Goal: Information Seeking & Learning: Learn about a topic

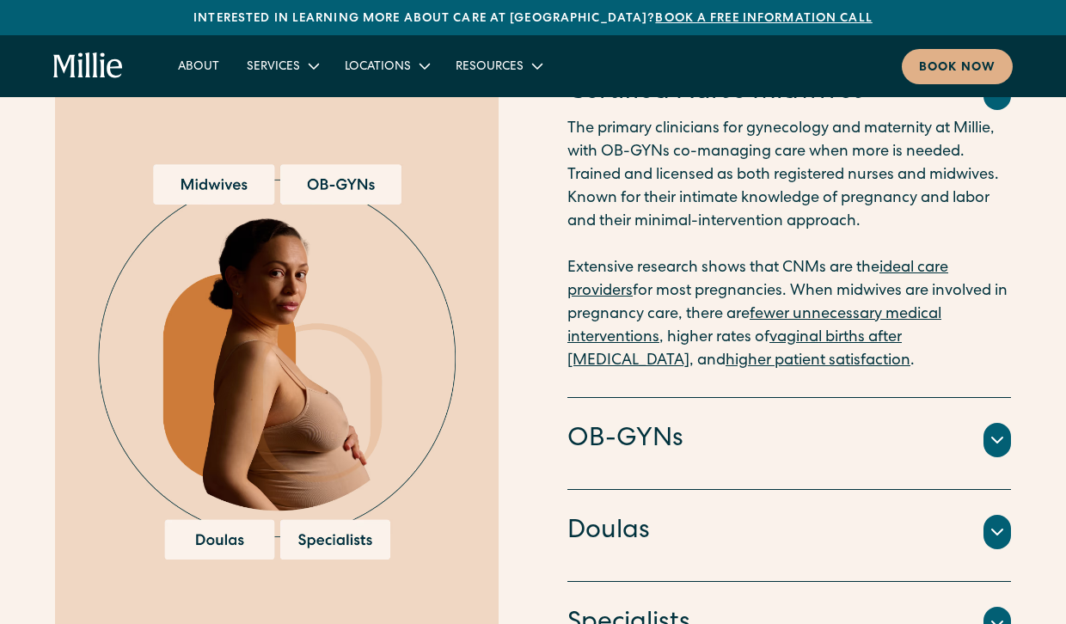
scroll to position [1891, 0]
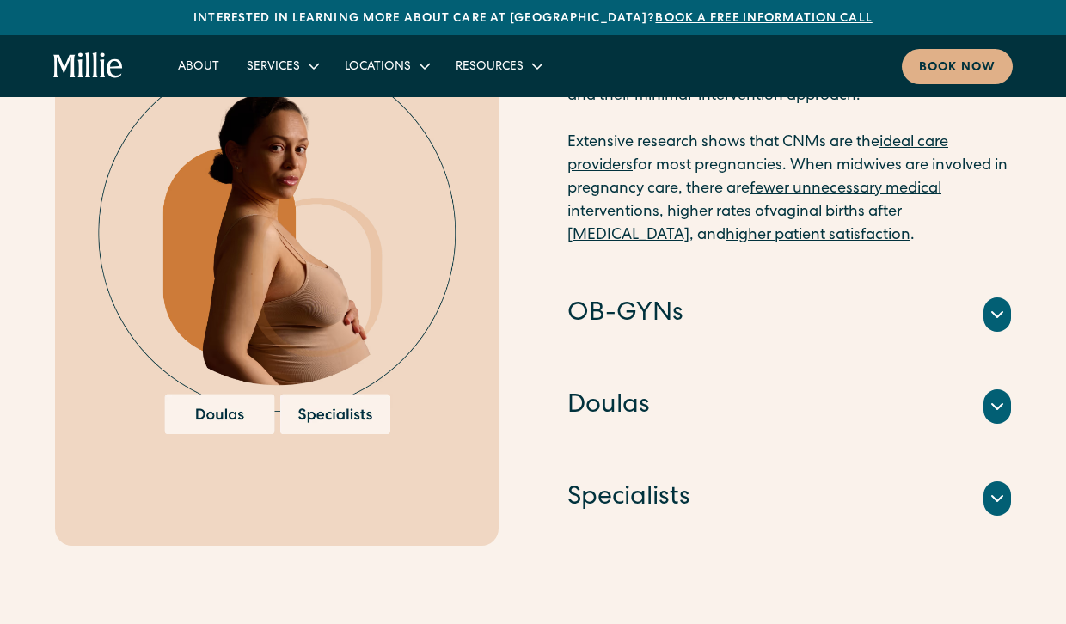
click at [995, 299] on div at bounding box center [996, 314] width 27 height 34
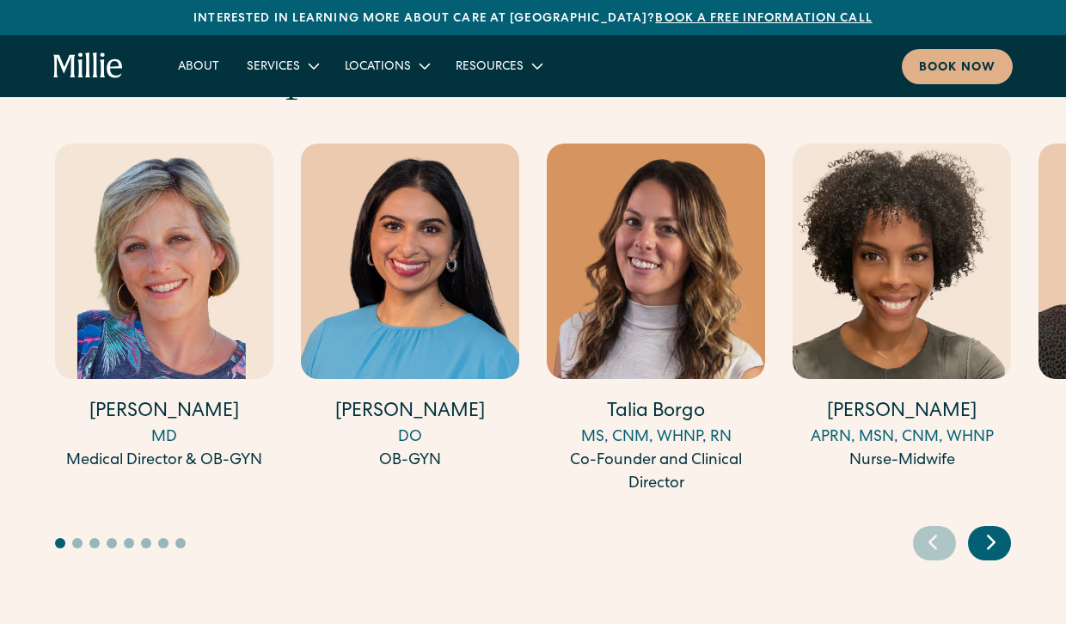
scroll to position [4648, 0]
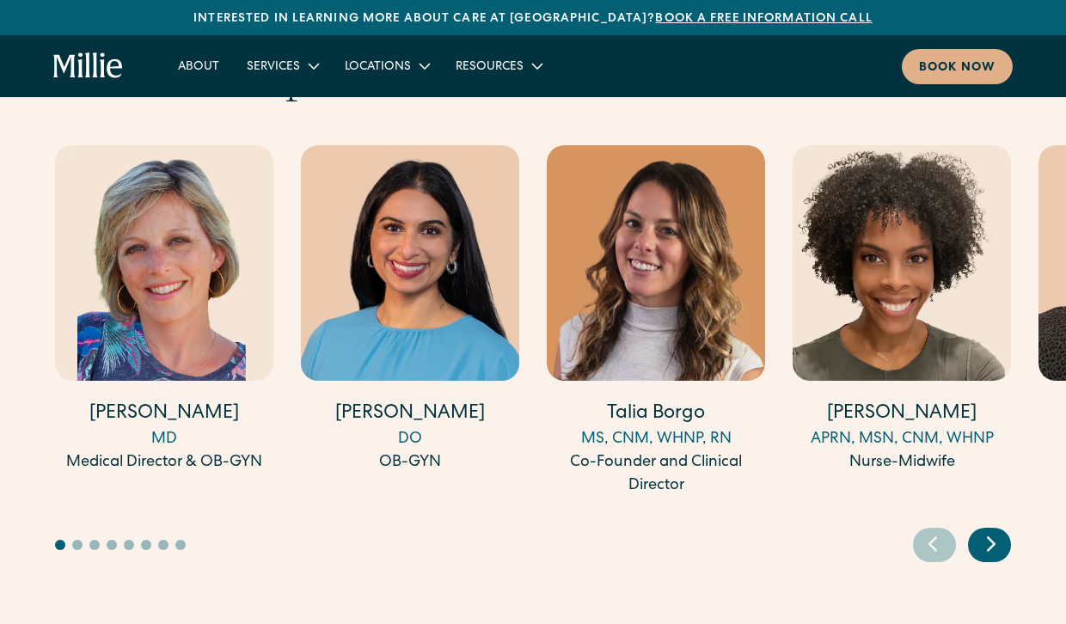
click at [991, 530] on icon "Next slide" at bounding box center [991, 543] width 26 height 27
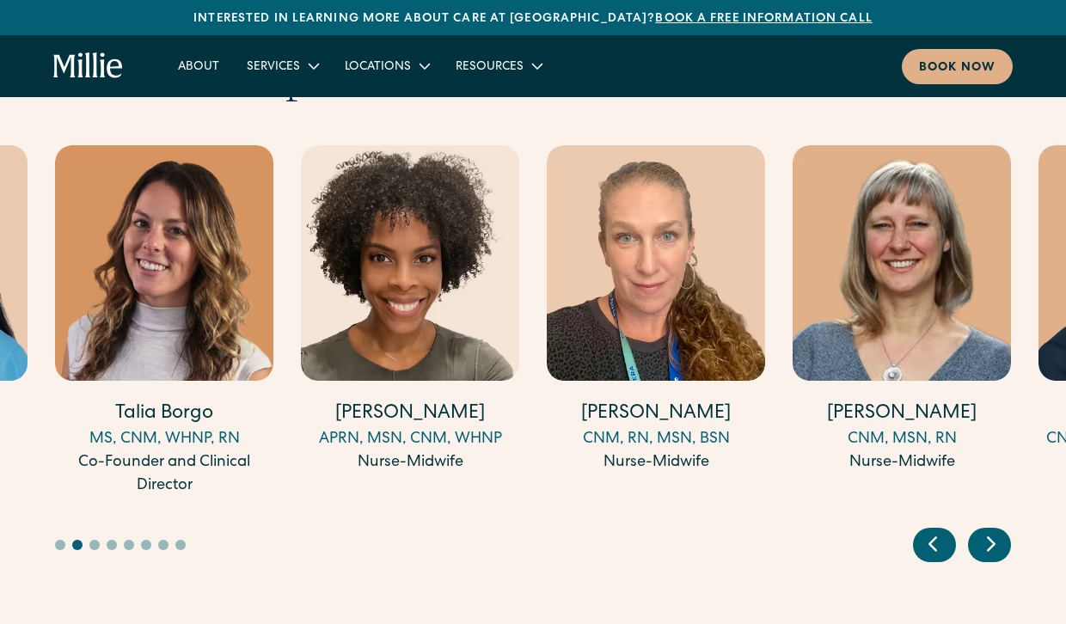
click at [987, 530] on icon "Next slide" at bounding box center [991, 543] width 26 height 27
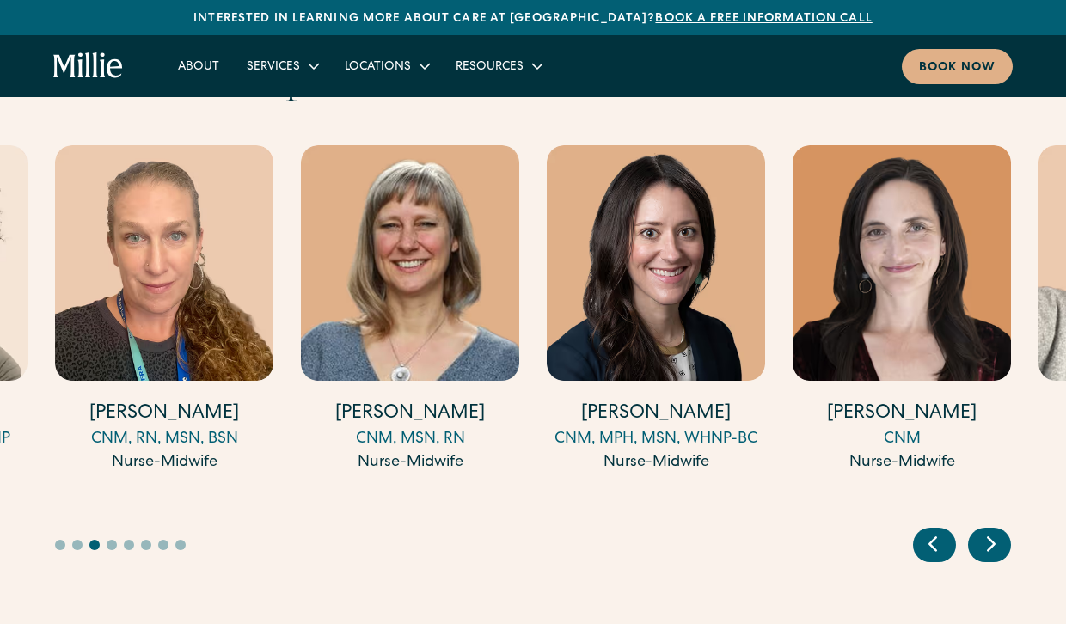
click at [987, 530] on icon "Next slide" at bounding box center [991, 543] width 26 height 27
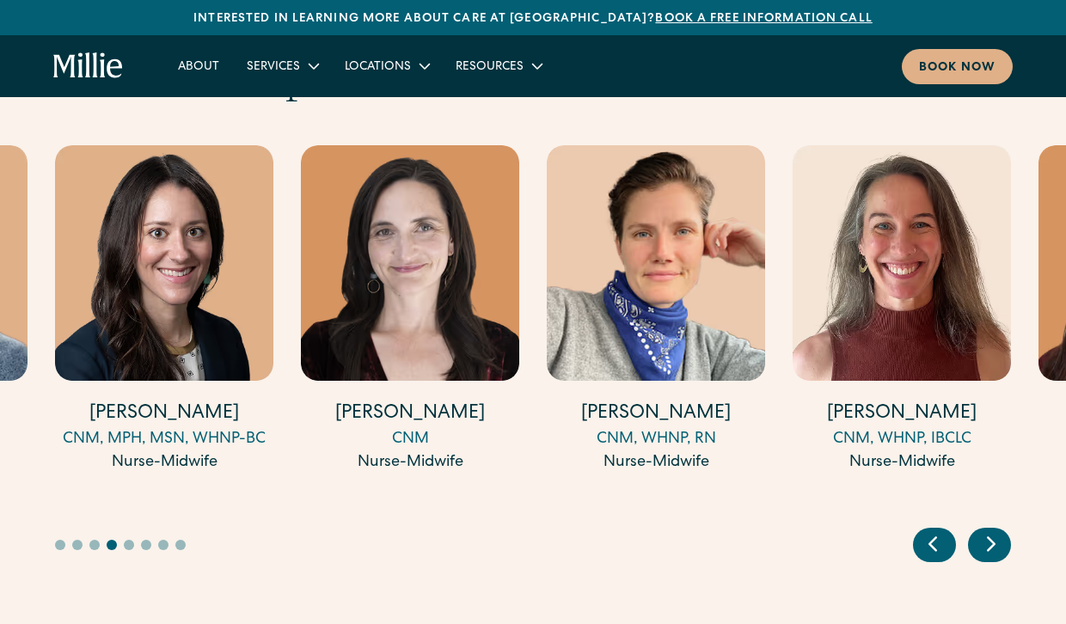
click at [987, 530] on icon "Next slide" at bounding box center [991, 543] width 26 height 27
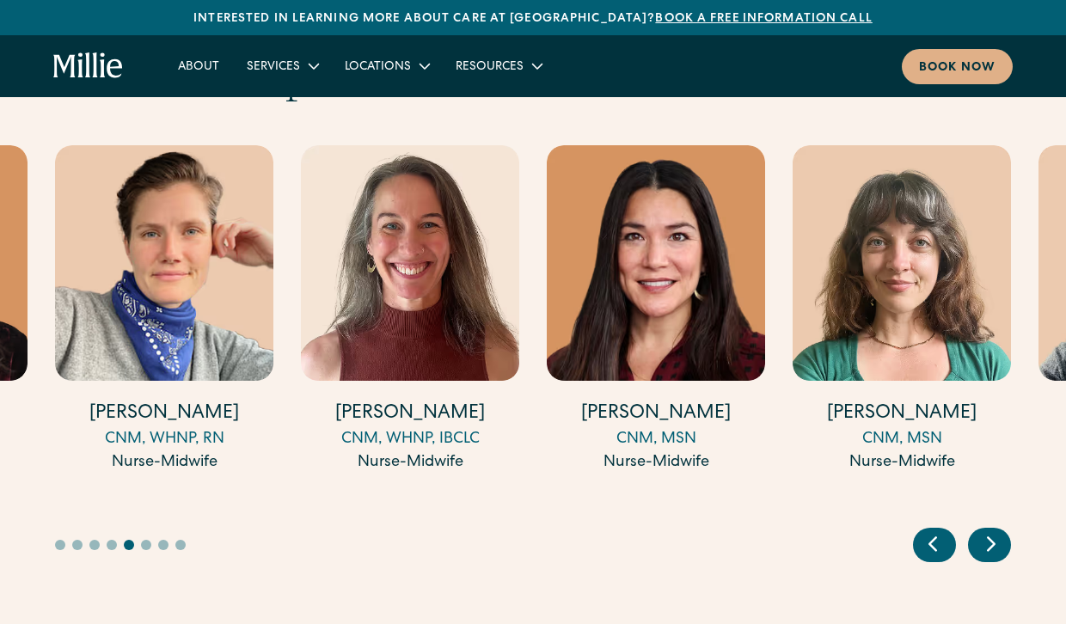
click at [987, 530] on icon "Next slide" at bounding box center [991, 543] width 26 height 27
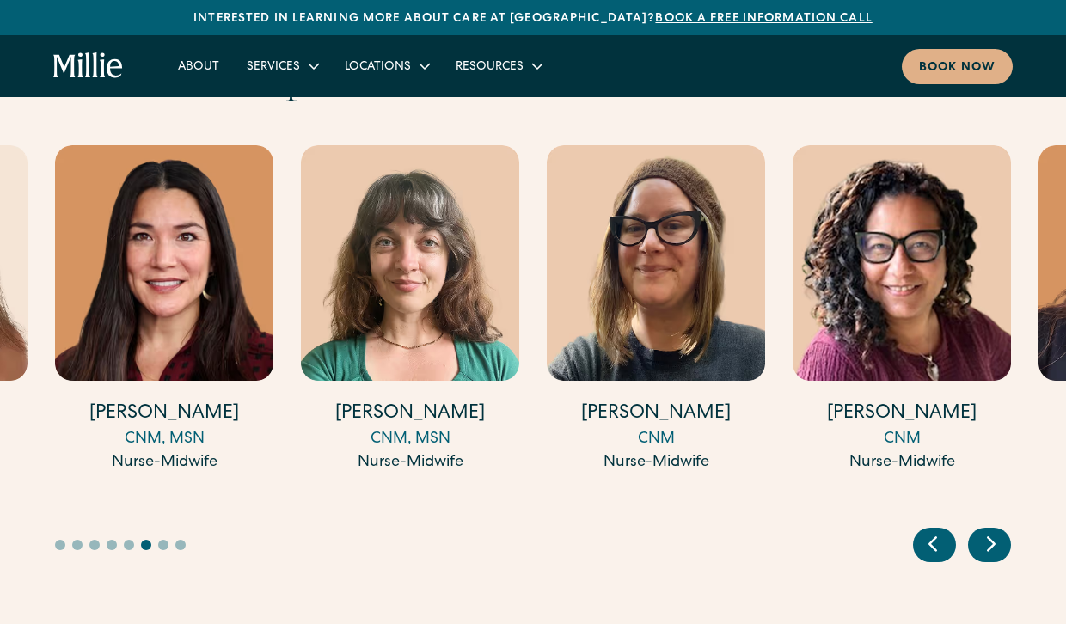
click at [987, 530] on icon "Next slide" at bounding box center [991, 543] width 26 height 27
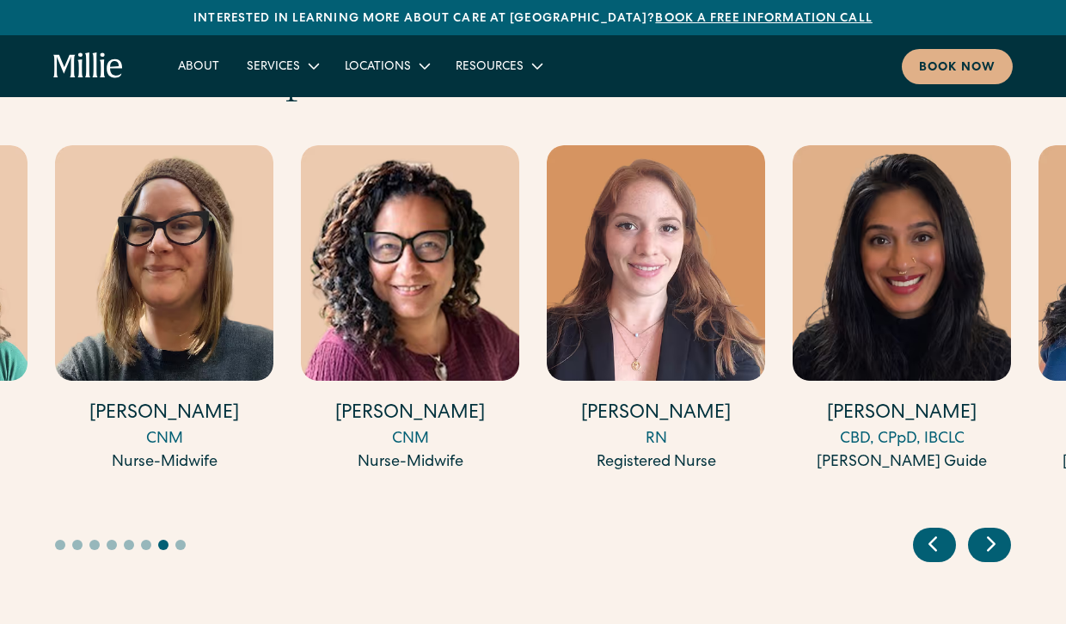
click at [987, 530] on icon "Next slide" at bounding box center [991, 543] width 26 height 27
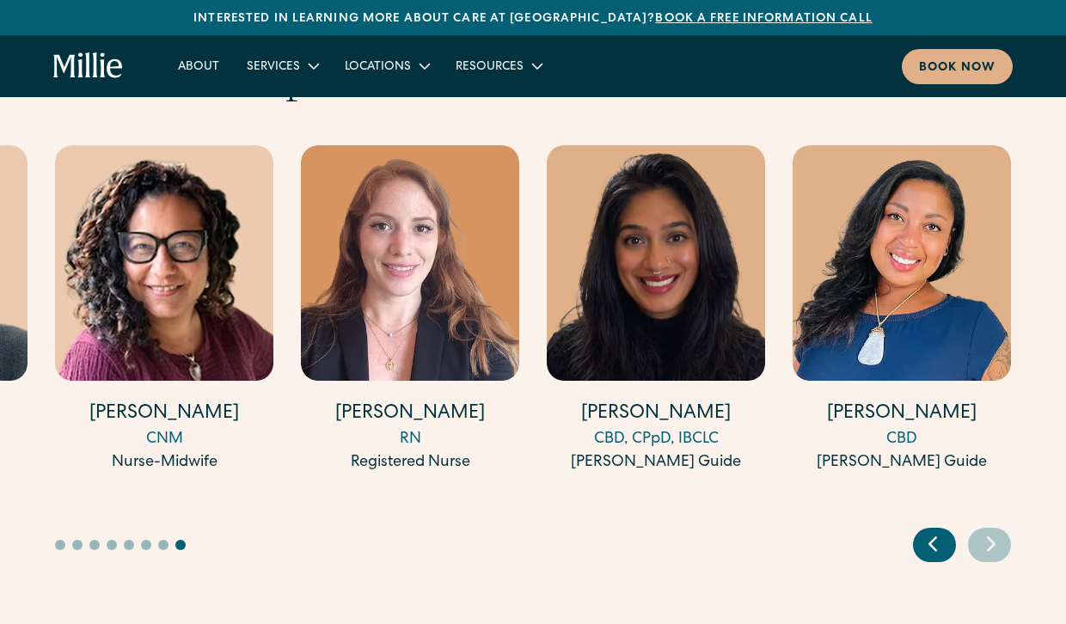
click at [987, 530] on icon "Next slide" at bounding box center [991, 543] width 26 height 27
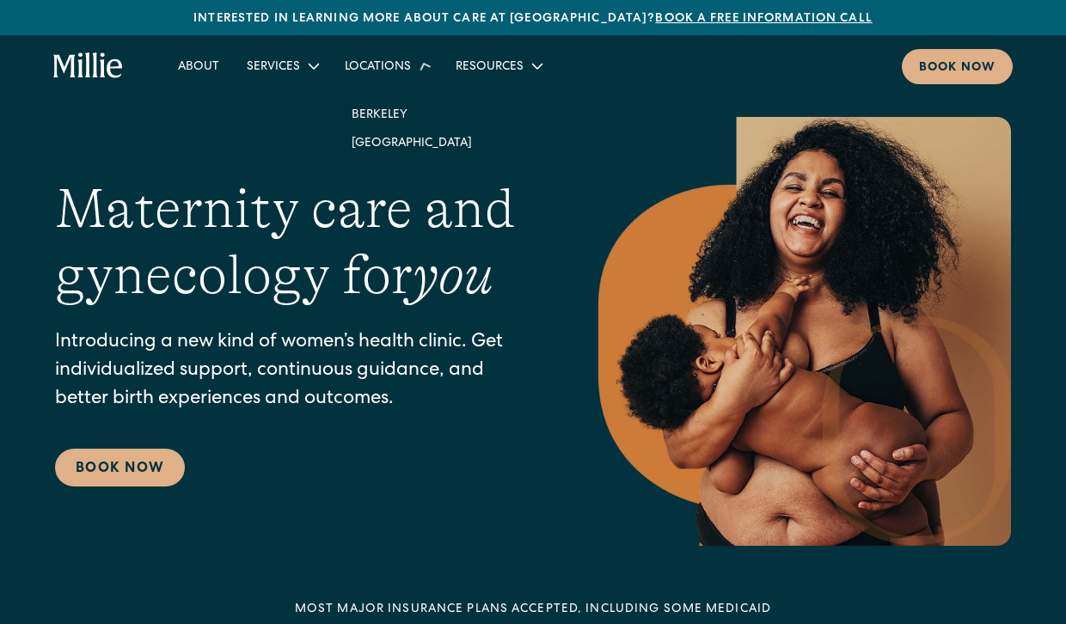
scroll to position [0, 0]
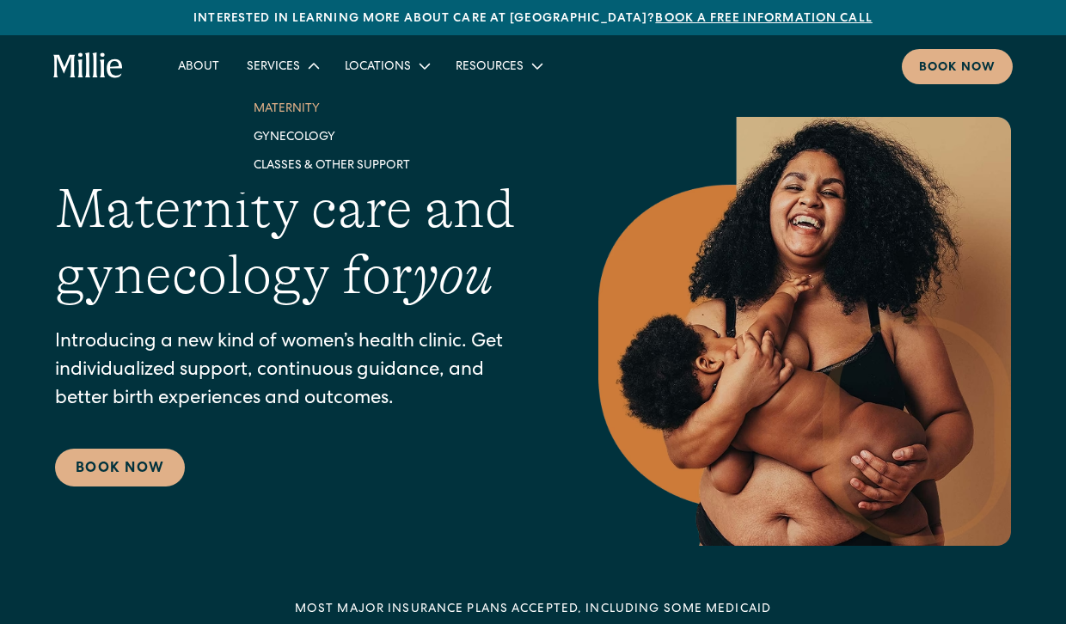
click at [302, 110] on link "Maternity" at bounding box center [332, 108] width 184 height 28
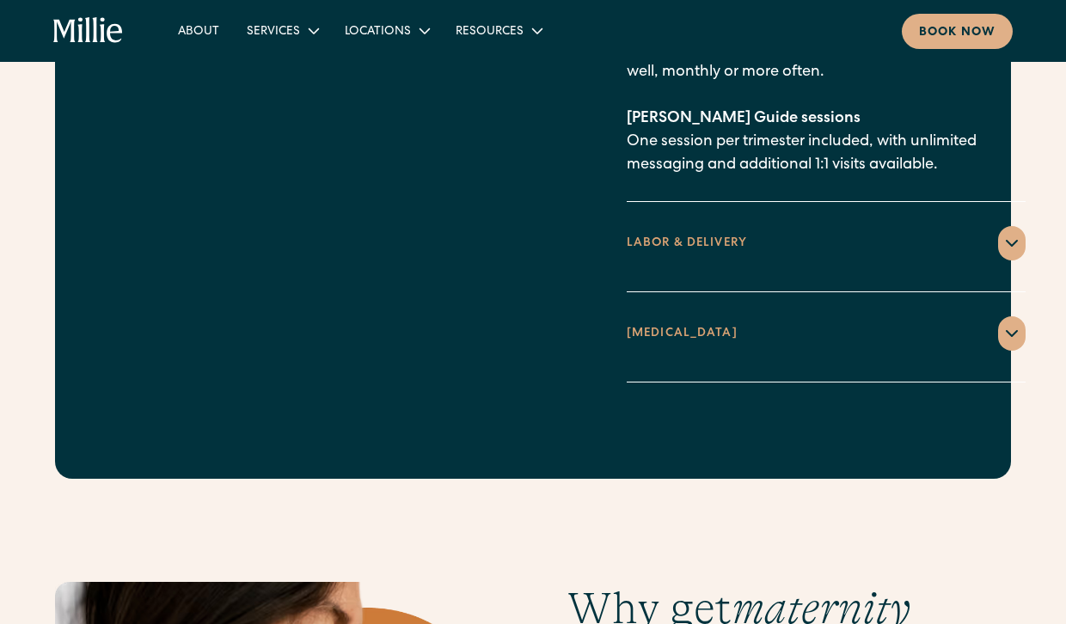
scroll to position [2765, 0]
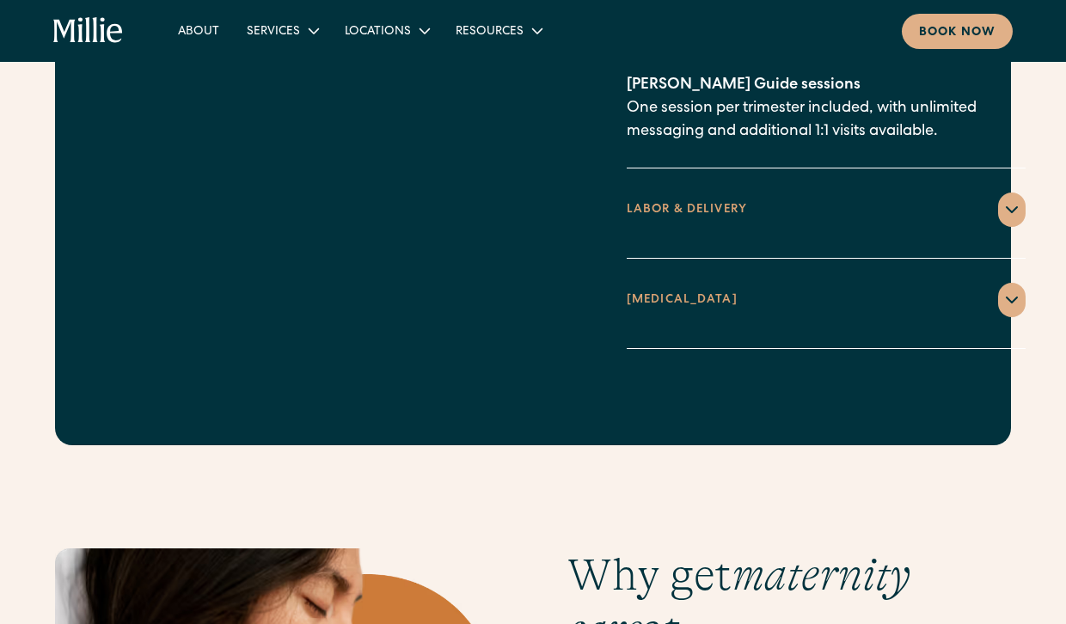
click at [1001, 199] on icon at bounding box center [1011, 209] width 21 height 21
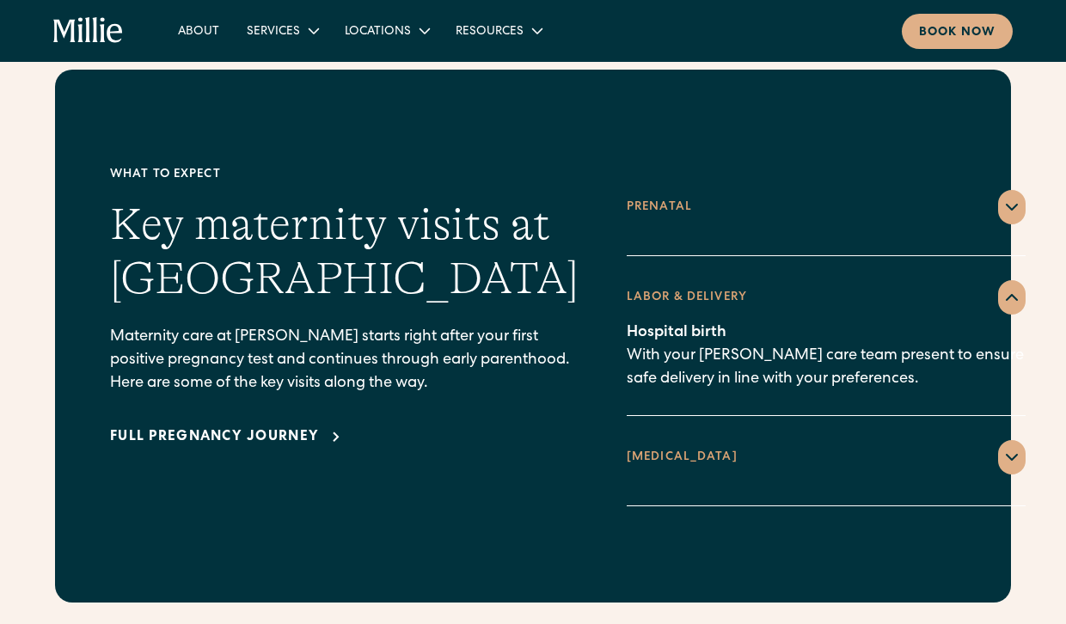
scroll to position [2300, 0]
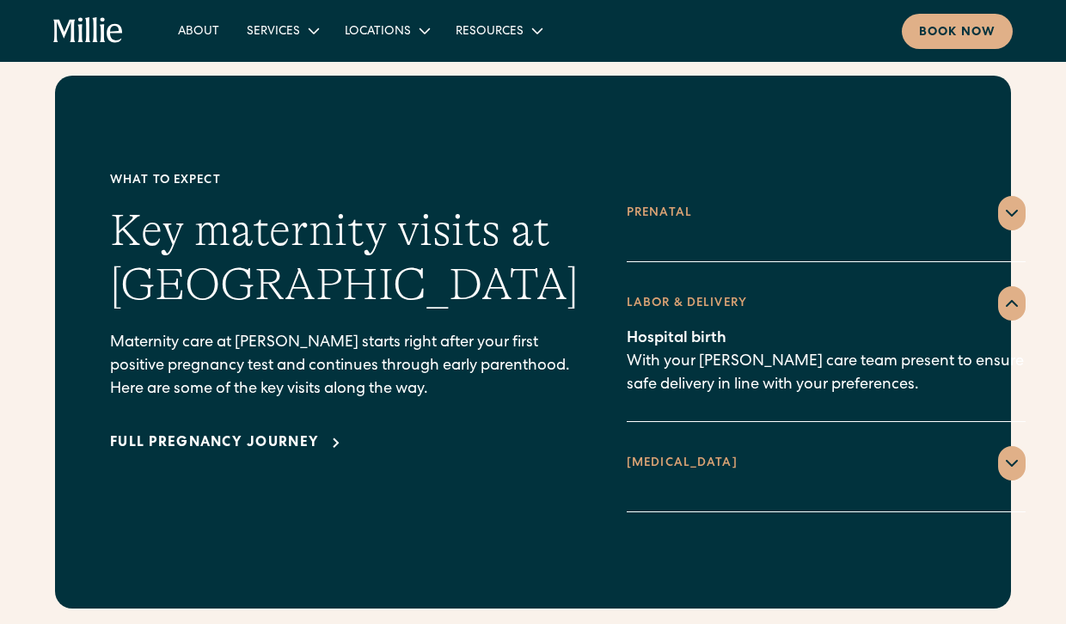
click at [913, 447] on div "[MEDICAL_DATA]" at bounding box center [825, 463] width 399 height 34
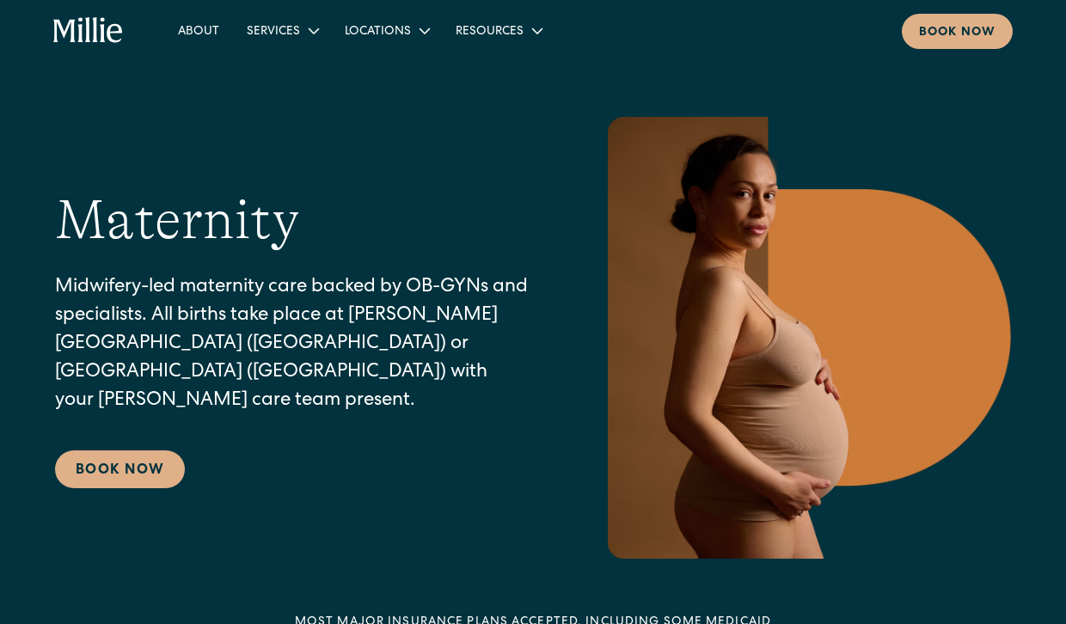
scroll to position [0, 0]
click at [278, 104] on link "Gynecology" at bounding box center [332, 101] width 184 height 28
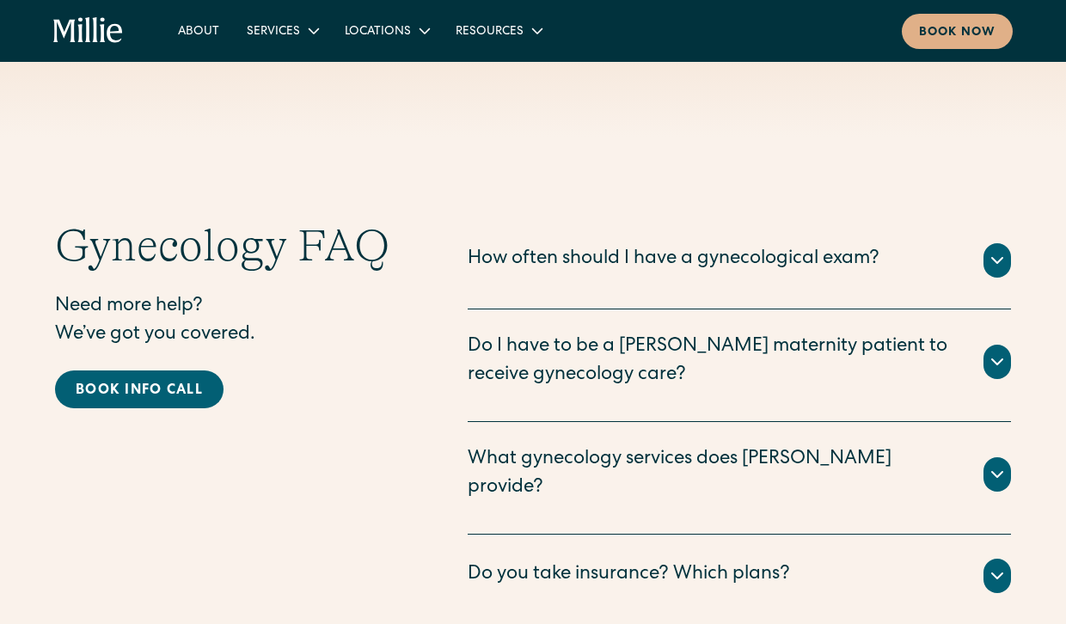
scroll to position [3230, 0]
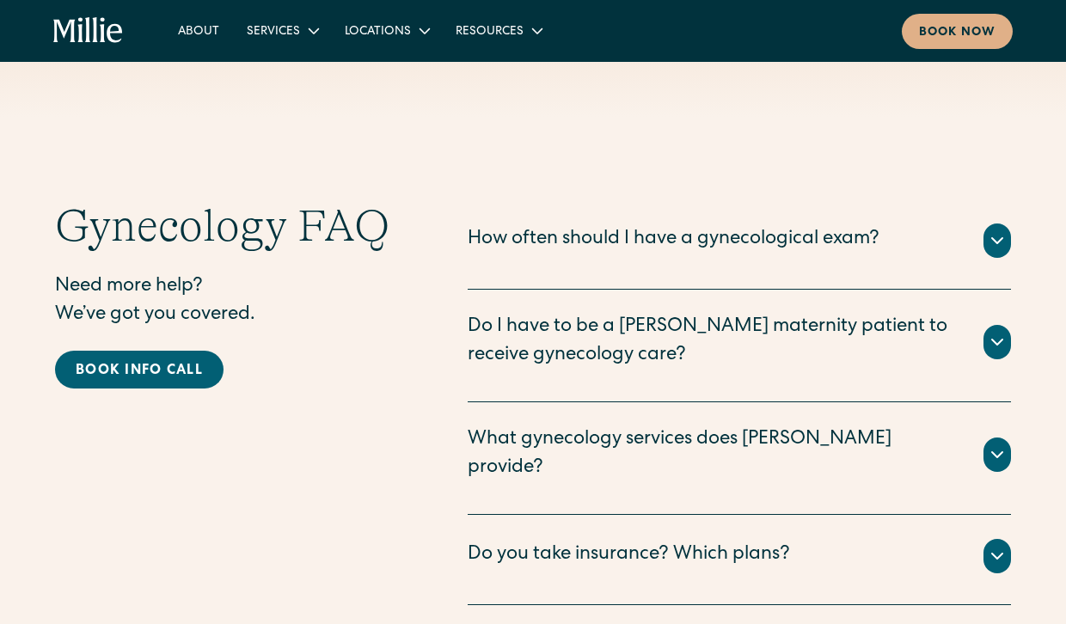
click at [990, 437] on div at bounding box center [996, 454] width 27 height 34
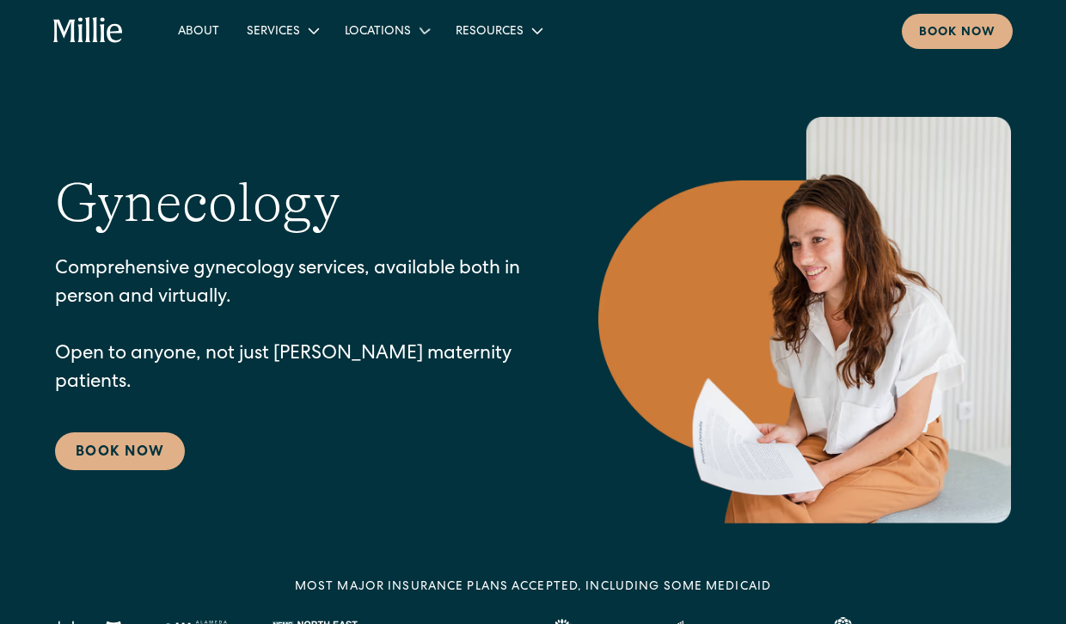
scroll to position [0, 0]
click at [280, 131] on link "Classes & Other Support" at bounding box center [332, 129] width 184 height 28
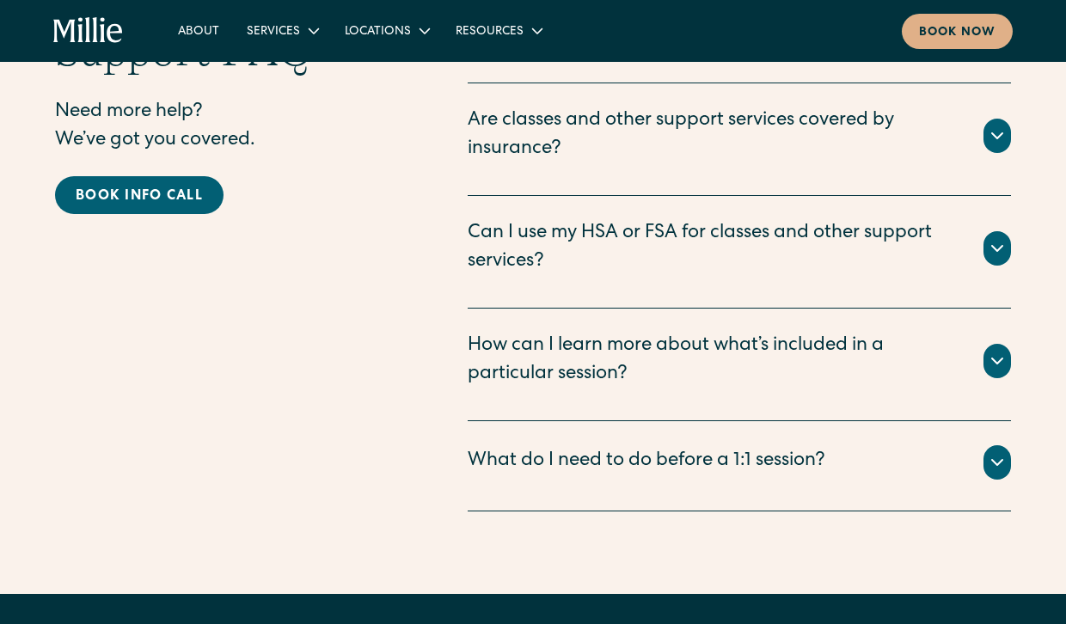
scroll to position [2471, 0]
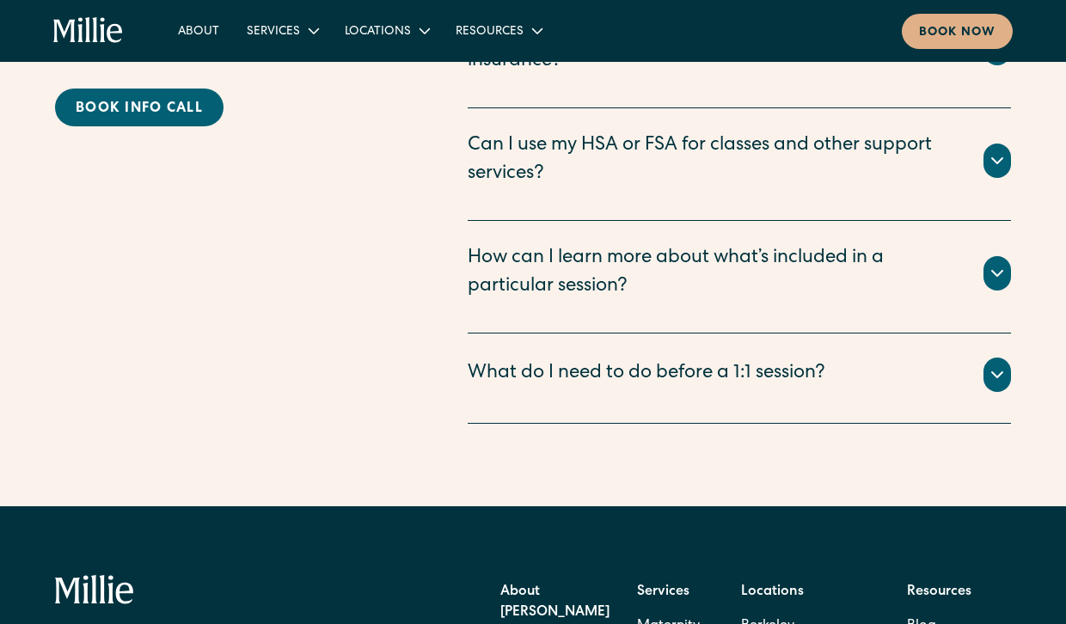
click at [981, 140] on div "Can I use my HSA or FSA for classes and other support services?" at bounding box center [738, 160] width 543 height 57
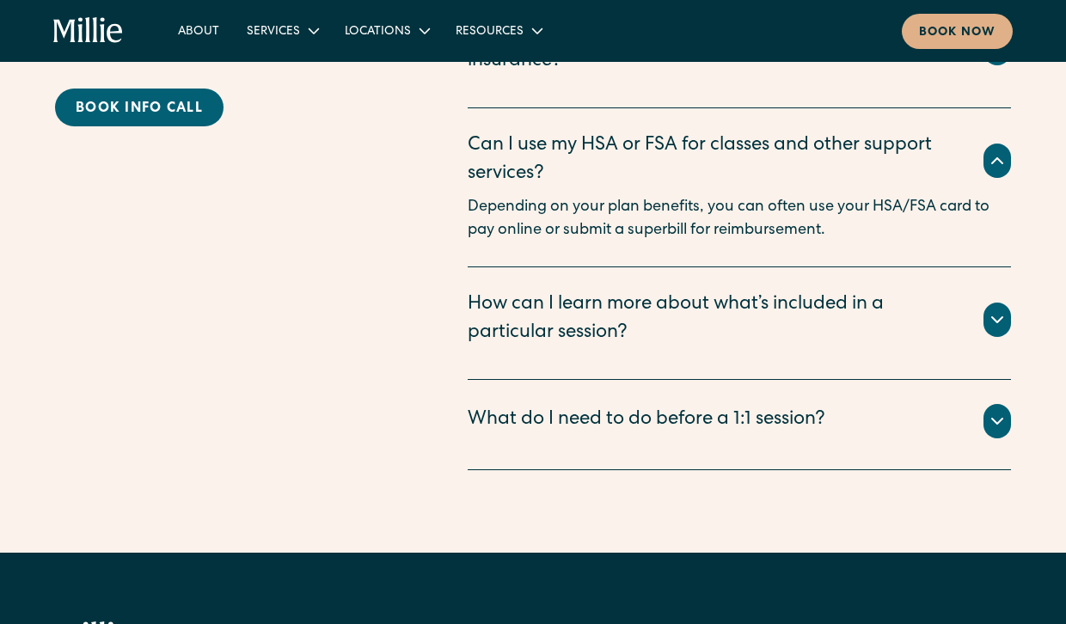
click at [982, 140] on div "Can I use my HSA or FSA for classes and other support services?" at bounding box center [738, 160] width 543 height 57
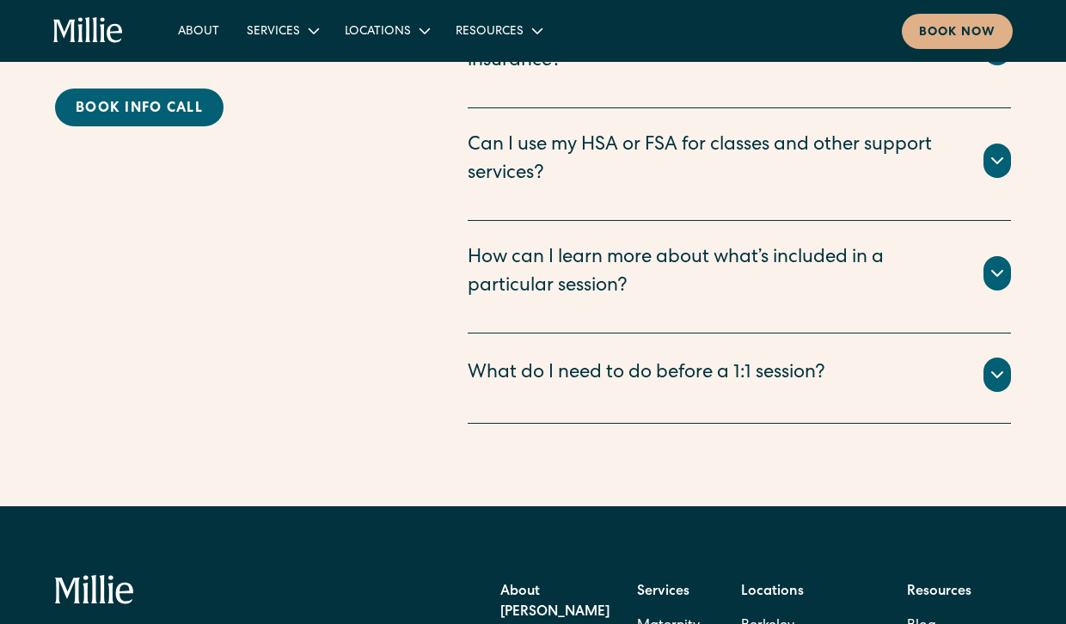
click at [987, 263] on icon at bounding box center [997, 273] width 21 height 21
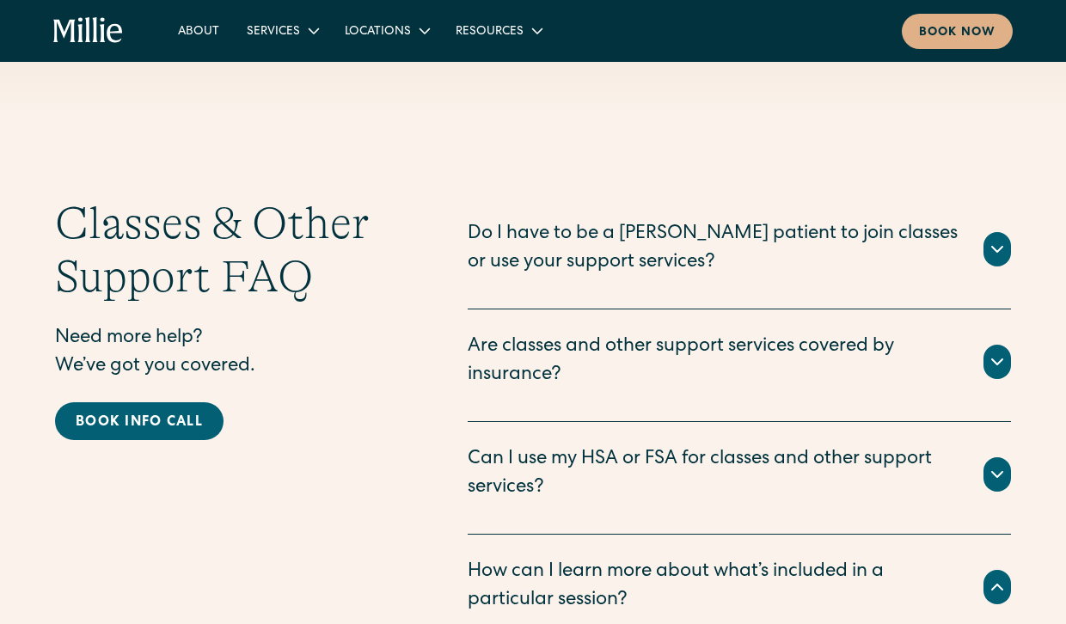
scroll to position [2154, 0]
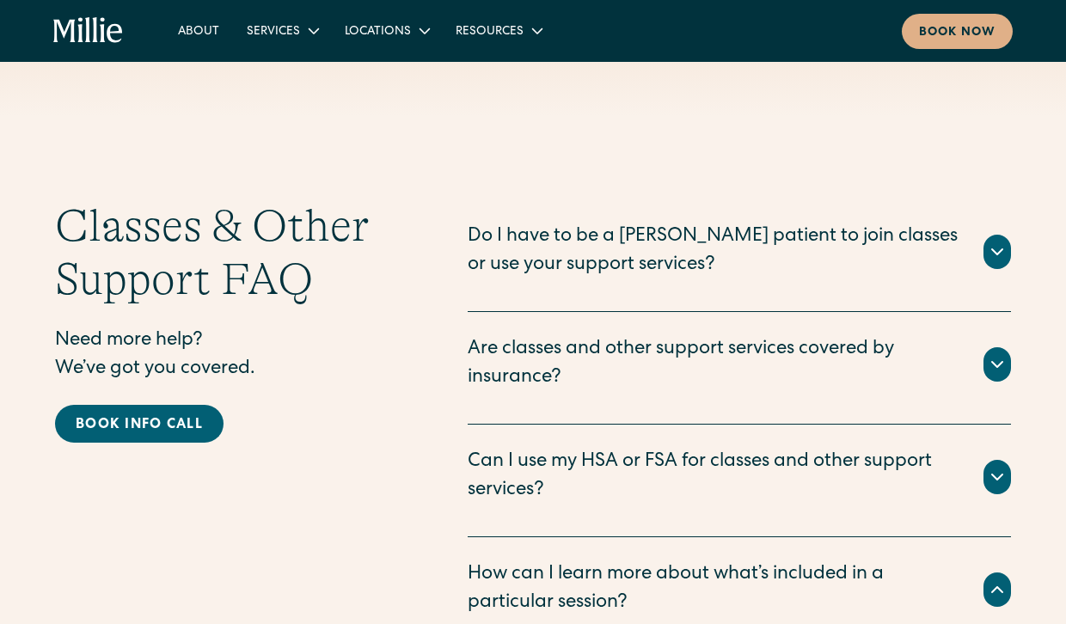
click at [986, 347] on div at bounding box center [996, 364] width 27 height 34
